Goal: Transaction & Acquisition: Purchase product/service

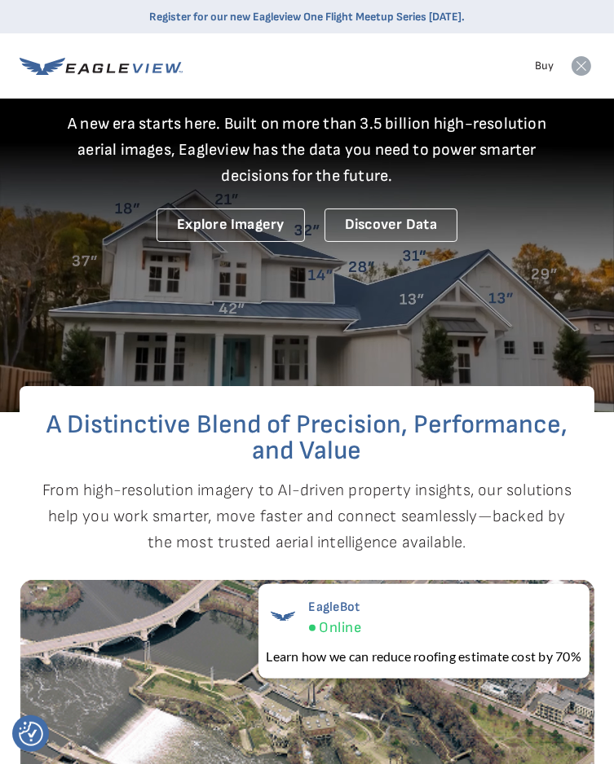
click at [582, 76] on rect at bounding box center [581, 66] width 26 height 26
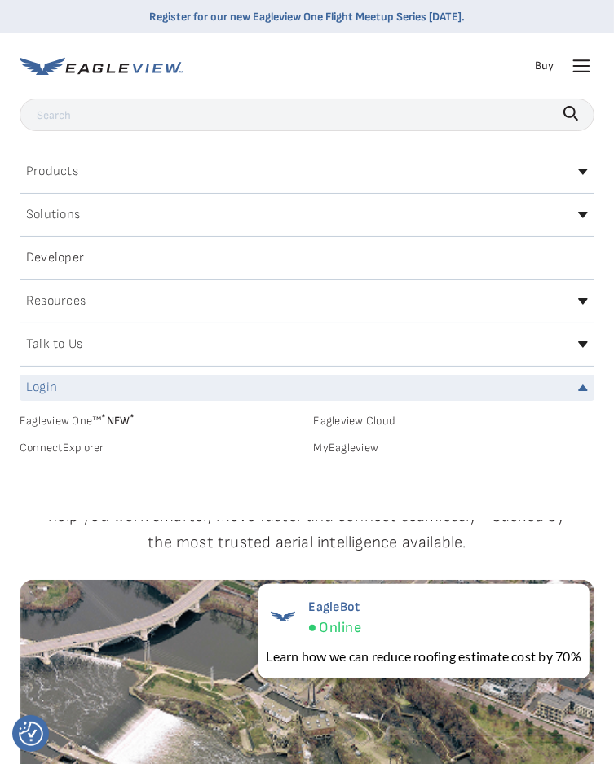
click at [333, 397] on div "Login" at bounding box center [307, 388] width 575 height 26
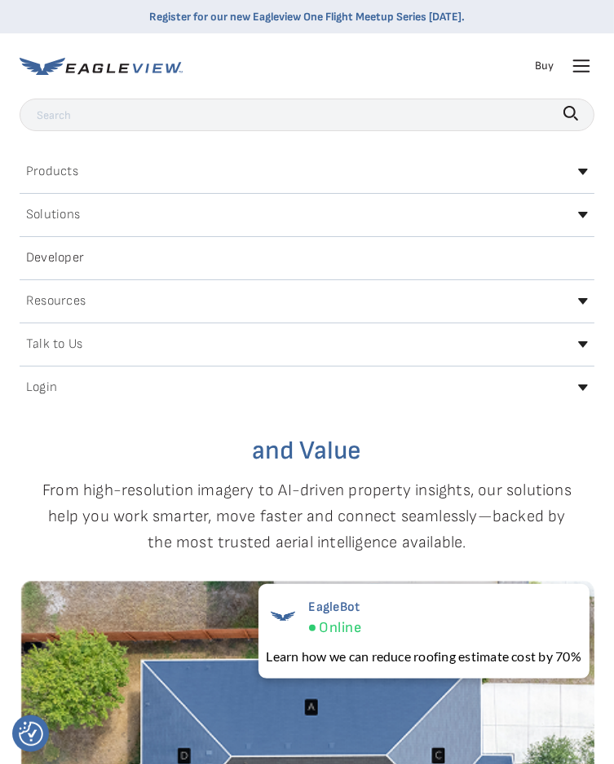
click at [384, 398] on div "Login" at bounding box center [307, 388] width 575 height 26
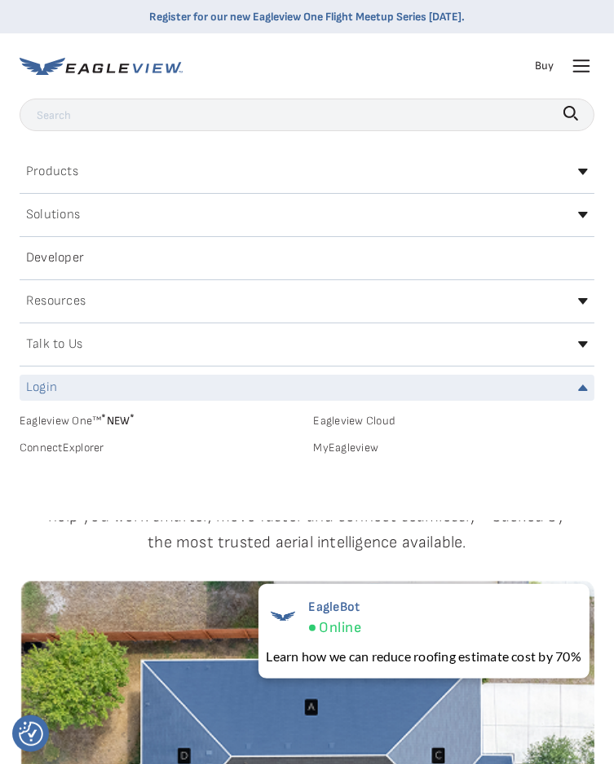
click at [365, 447] on link "MyEagleview" at bounding box center [454, 448] width 281 height 15
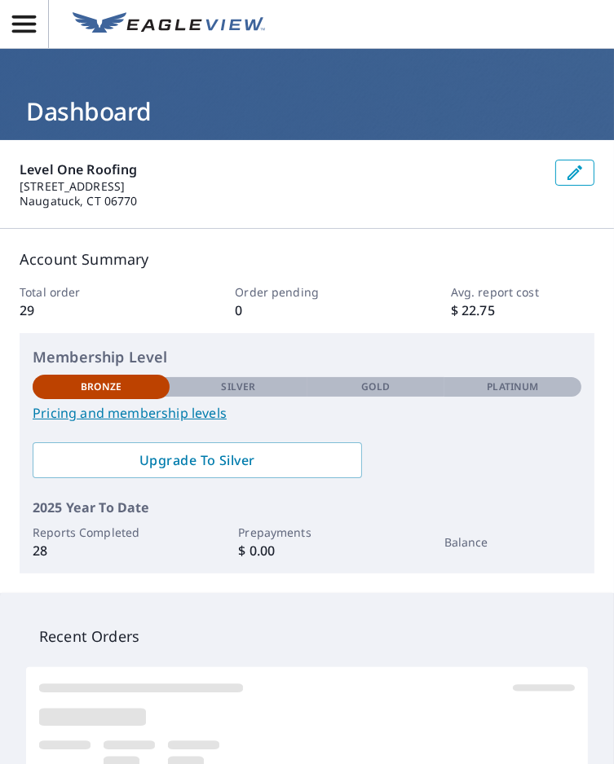
click at [42, 7] on button "button" at bounding box center [24, 24] width 49 height 48
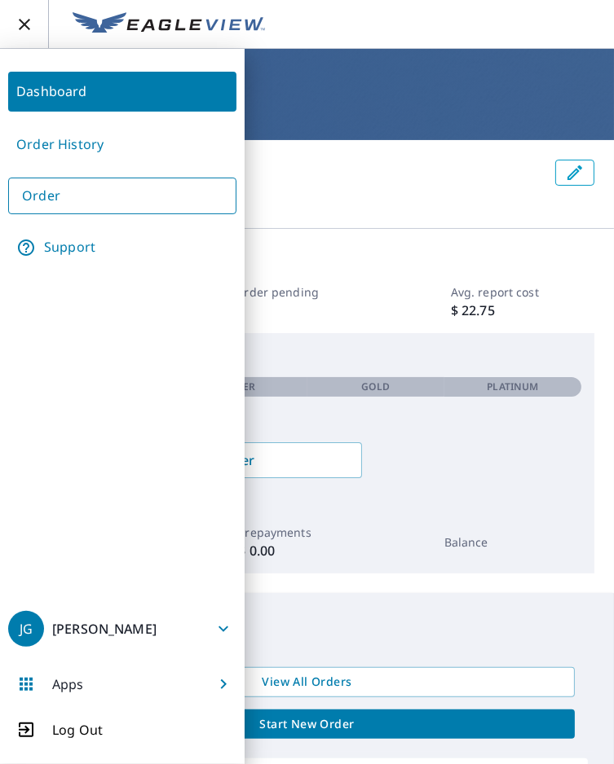
click at [181, 193] on link "Order" at bounding box center [122, 196] width 228 height 37
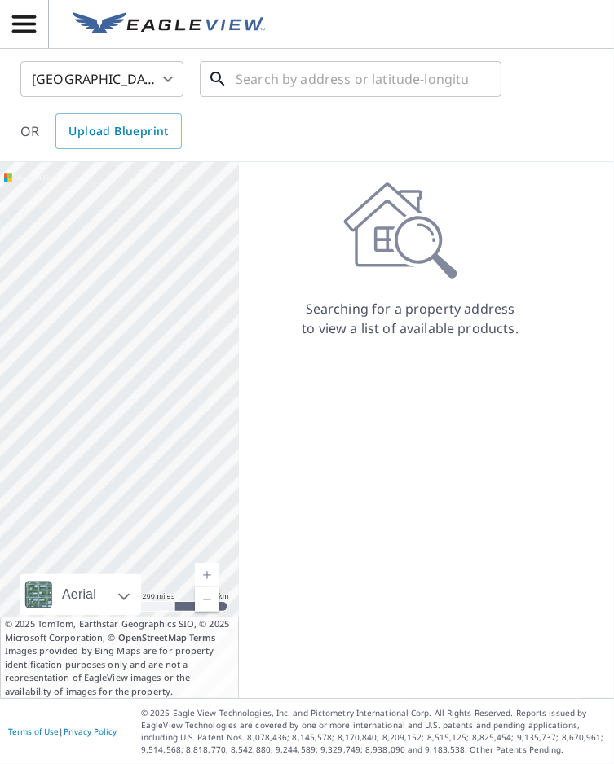
click at [320, 85] on input "text" at bounding box center [352, 79] width 232 height 46
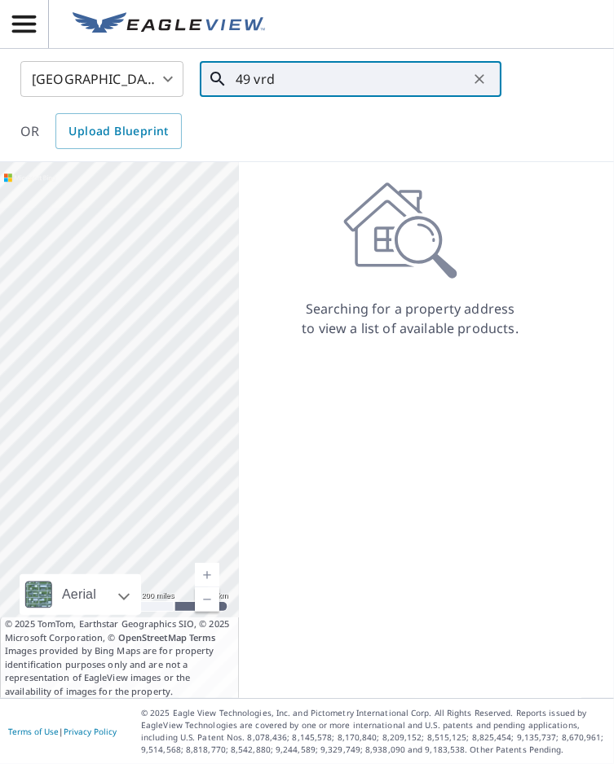
click at [353, 77] on input "49 vrd" at bounding box center [352, 79] width 232 height 46
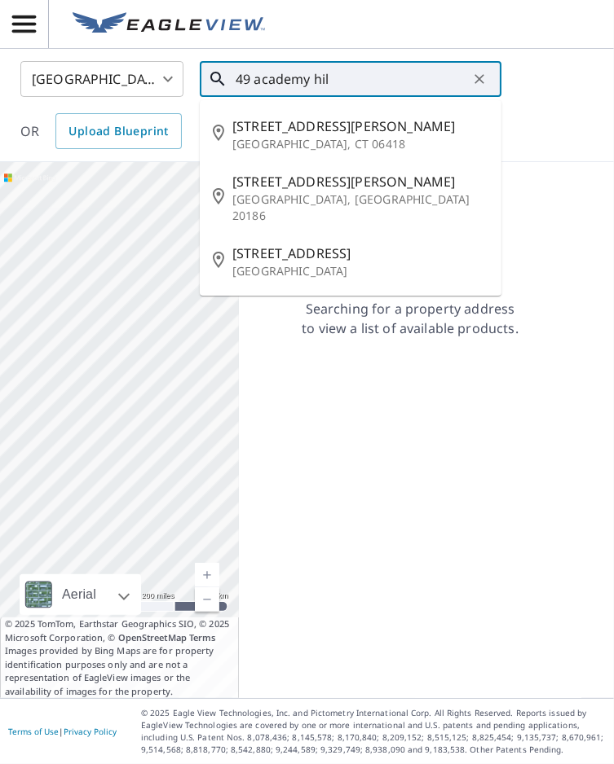
click at [400, 142] on p "Derby, CT 06418" at bounding box center [360, 144] width 256 height 16
type input "49 Academy Hill Rd Derby, CT 06418"
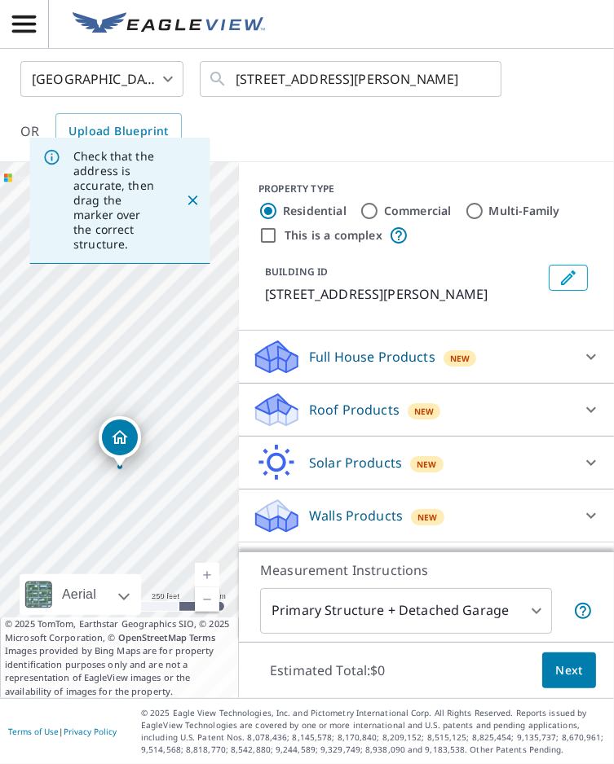
click at [597, 350] on icon at bounding box center [591, 357] width 20 height 20
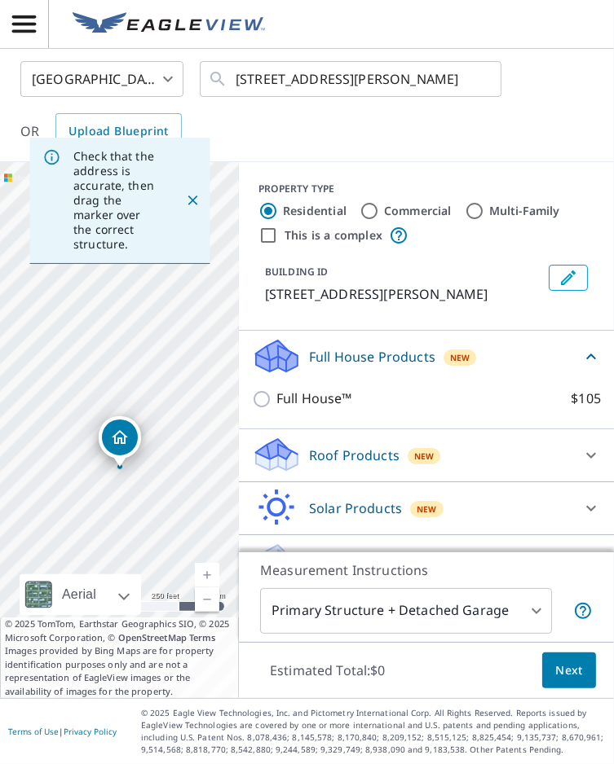
click at [536, 459] on div "Roof Products New" at bounding box center [411, 455] width 319 height 38
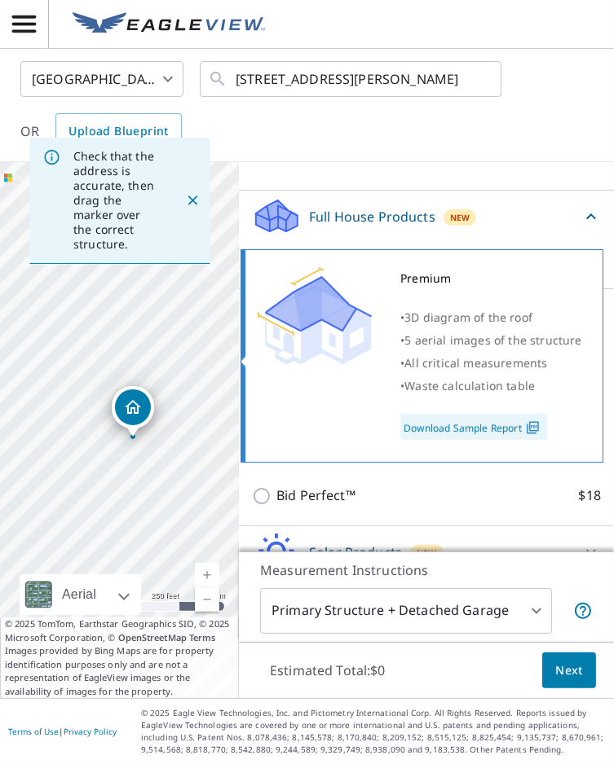
scroll to position [78, 0]
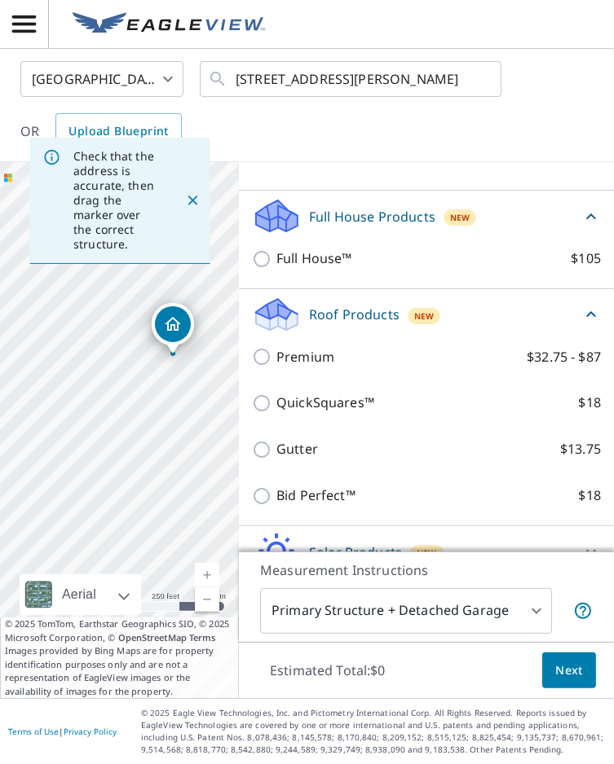
click at [579, 586] on div at bounding box center [590, 605] width 39 height 39
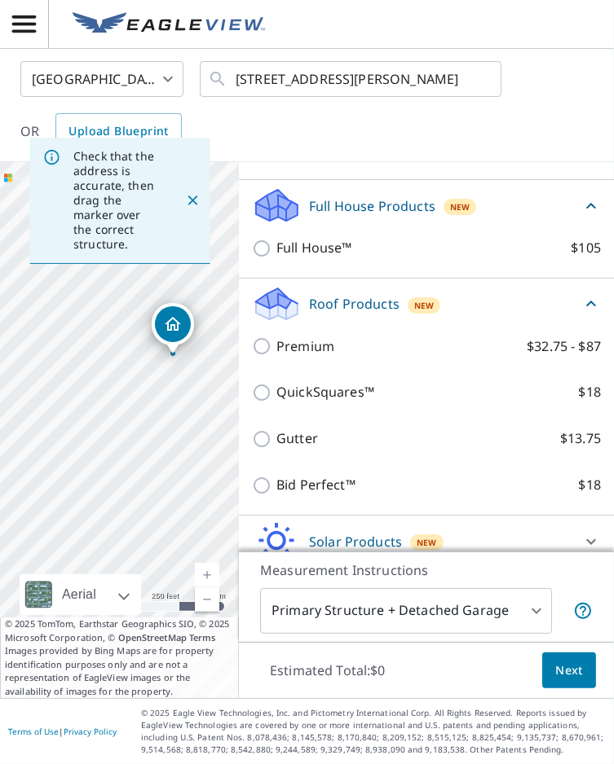
scroll to position [151, 0]
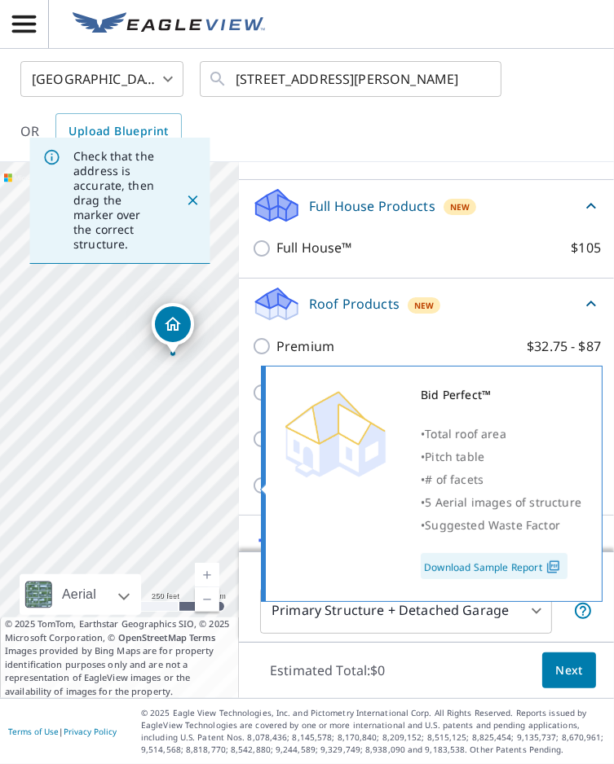
click at [510, 285] on div "Roof Products New" at bounding box center [416, 304] width 329 height 38
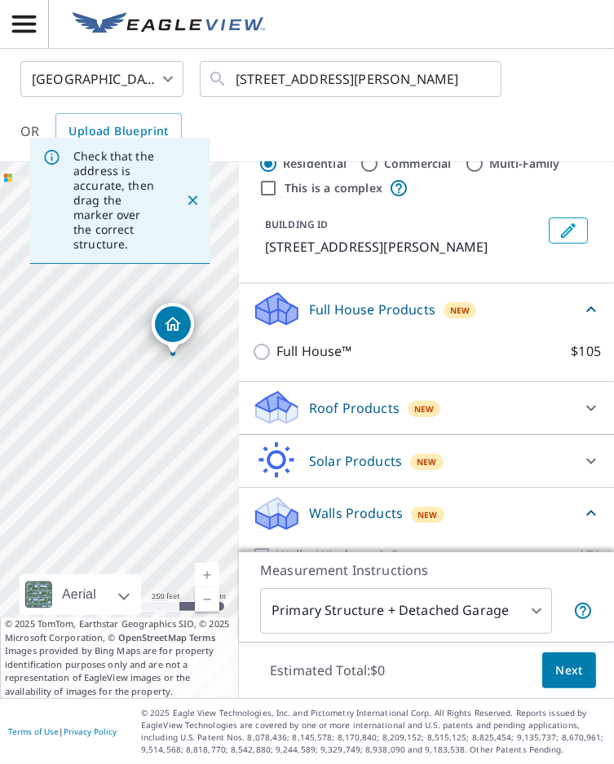
click at [528, 389] on div "Roof Products New" at bounding box center [411, 408] width 319 height 38
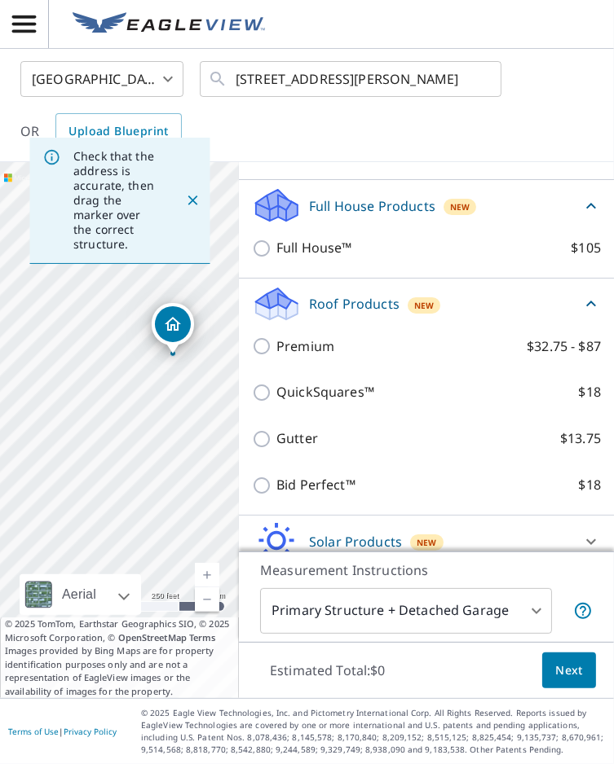
click at [573, 522] on div "Solar Products New" at bounding box center [426, 541] width 349 height 39
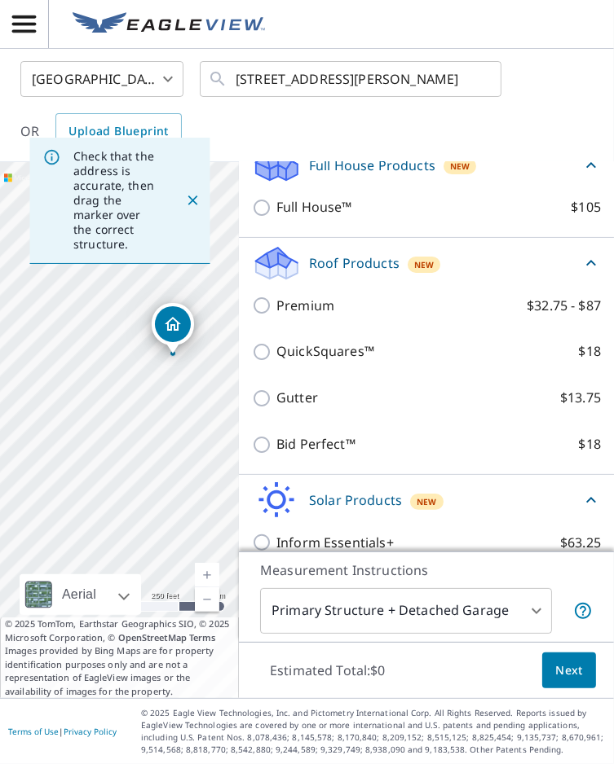
scroll to position [190, 0]
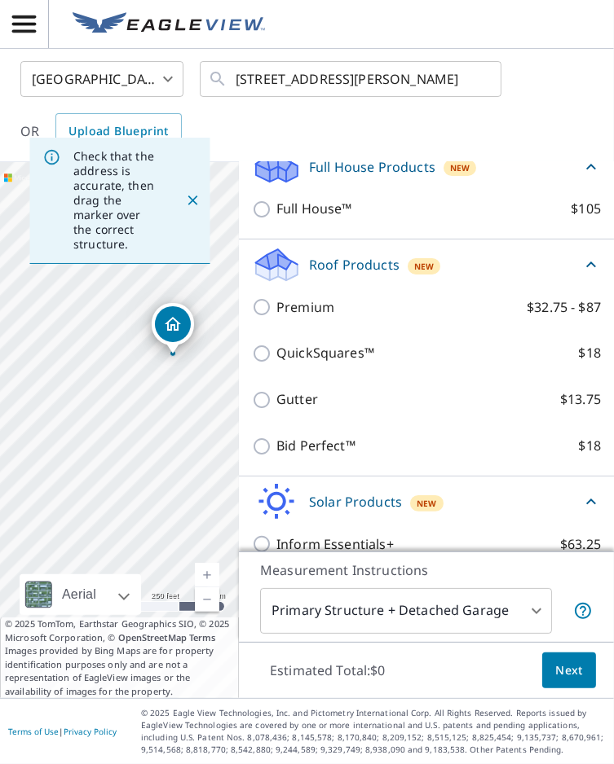
click at [441, 343] on label "QuickSquares™ $18" at bounding box center [438, 353] width 324 height 20
click at [276, 344] on input "QuickSquares™ $18" at bounding box center [264, 354] width 24 height 20
checkbox input "true"
